Goal: Obtain resource: Obtain resource

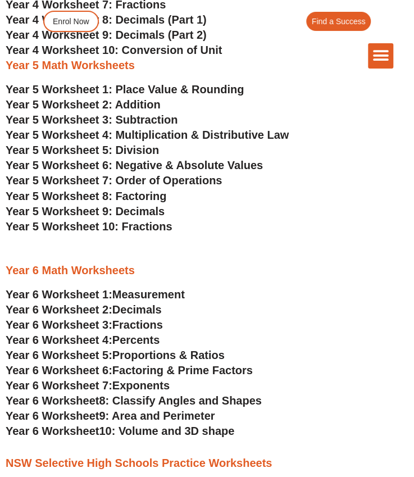
scroll to position [1667, 0]
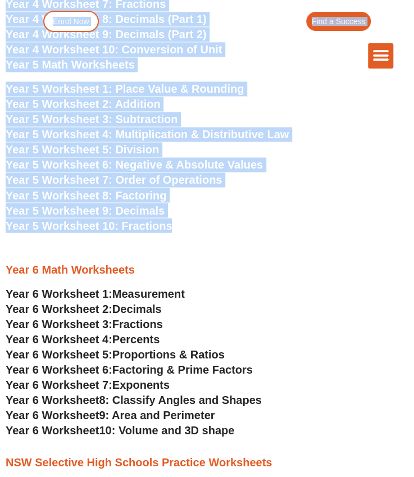
drag, startPoint x: 306, startPoint y: 71, endPoint x: 348, endPoint y: 245, distance: 178.1
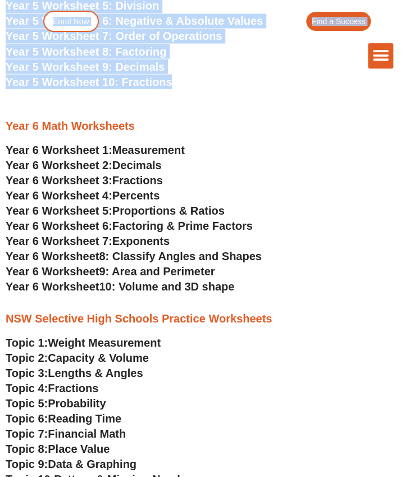
scroll to position [1827, 0]
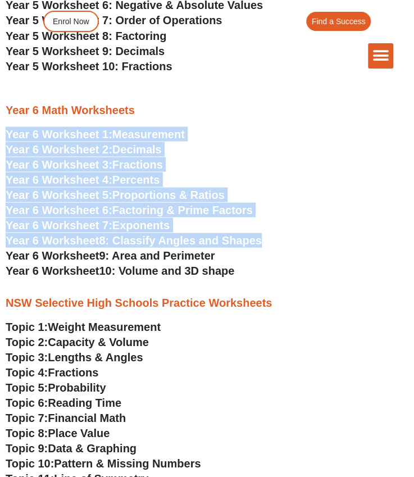
drag, startPoint x: 303, startPoint y: 114, endPoint x: 337, endPoint y: 256, distance: 146.5
click at [337, 256] on div "Year 4 Math Worksheets Year 4 Worksheet 1: Place Value Year 4 Worksheet 2: Addi…" at bounding box center [207, -1] width 414 height 567
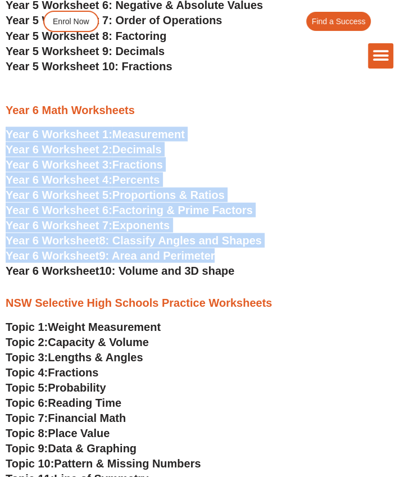
click at [356, 183] on h3 "Year 6 Worksheet 4: Percents" at bounding box center [207, 179] width 403 height 15
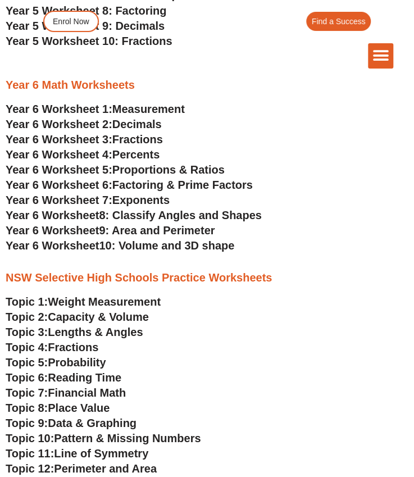
scroll to position [1852, 0]
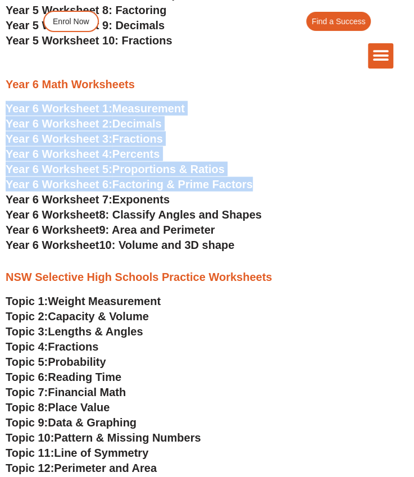
drag, startPoint x: 251, startPoint y: 97, endPoint x: 317, endPoint y: 190, distance: 113.3
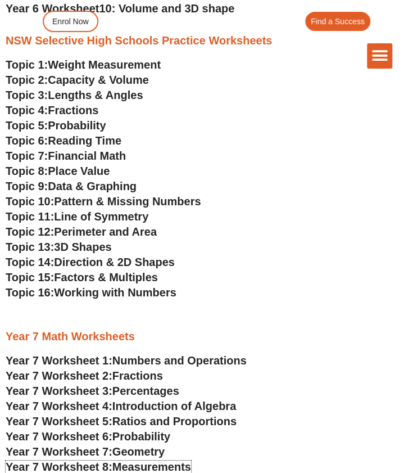
scroll to position [2087, 0]
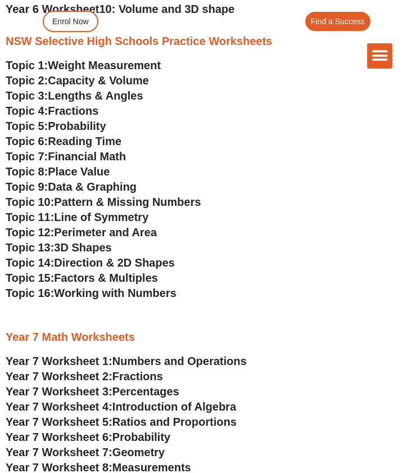
drag, startPoint x: 129, startPoint y: 67, endPoint x: 100, endPoint y: 61, distance: 29.8
drag, startPoint x: 100, startPoint y: 61, endPoint x: 64, endPoint y: 67, distance: 37.1
drag, startPoint x: 64, startPoint y: 67, endPoint x: 93, endPoint y: 57, distance: 31.5
click at [93, 57] on div "The Difference Personalised Program Inspirational Tutors Motivational Learning …" at bounding box center [207, 55] width 372 height 25
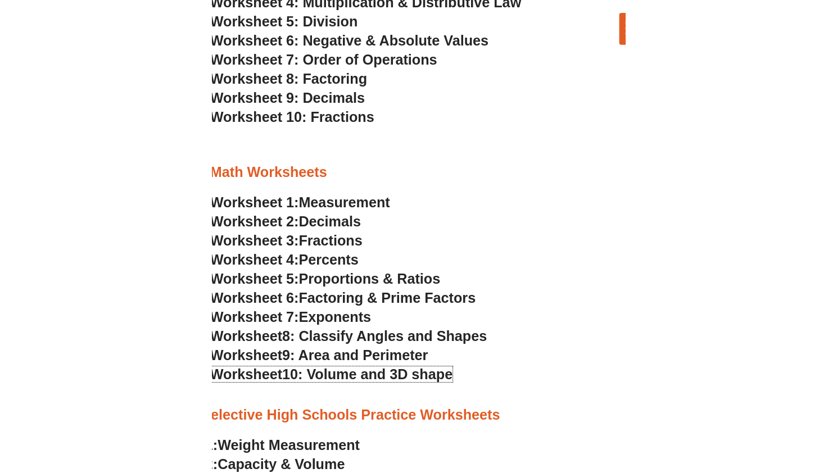
scroll to position [1765, 0]
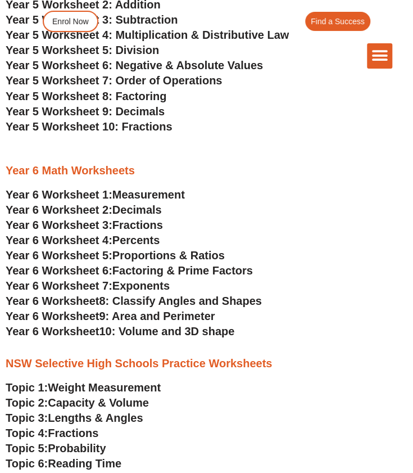
drag, startPoint x: 167, startPoint y: 315, endPoint x: 136, endPoint y: 335, distance: 37.1
